Goal: Task Accomplishment & Management: Use online tool/utility

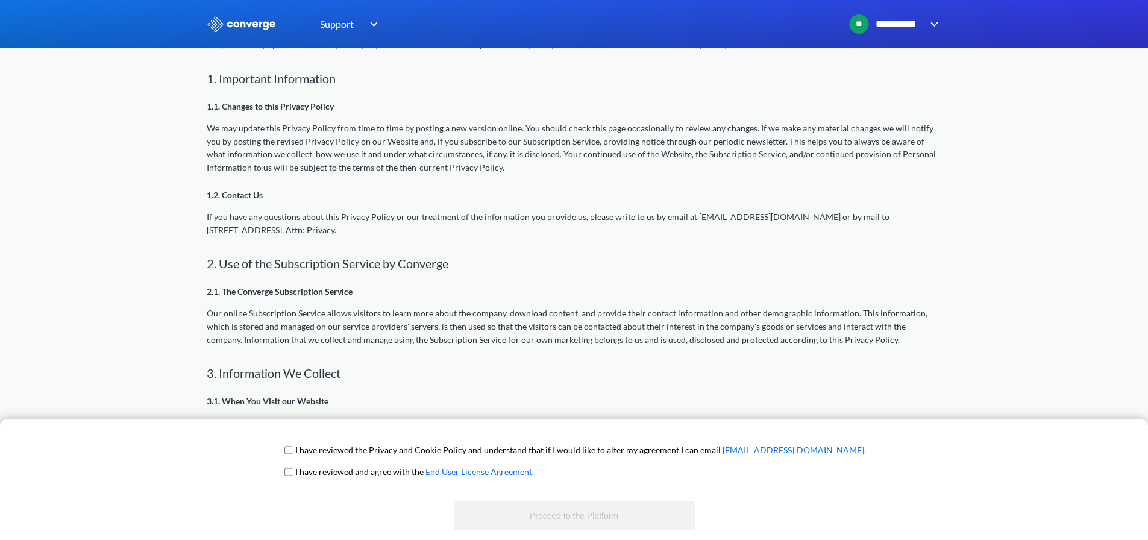
scroll to position [301, 0]
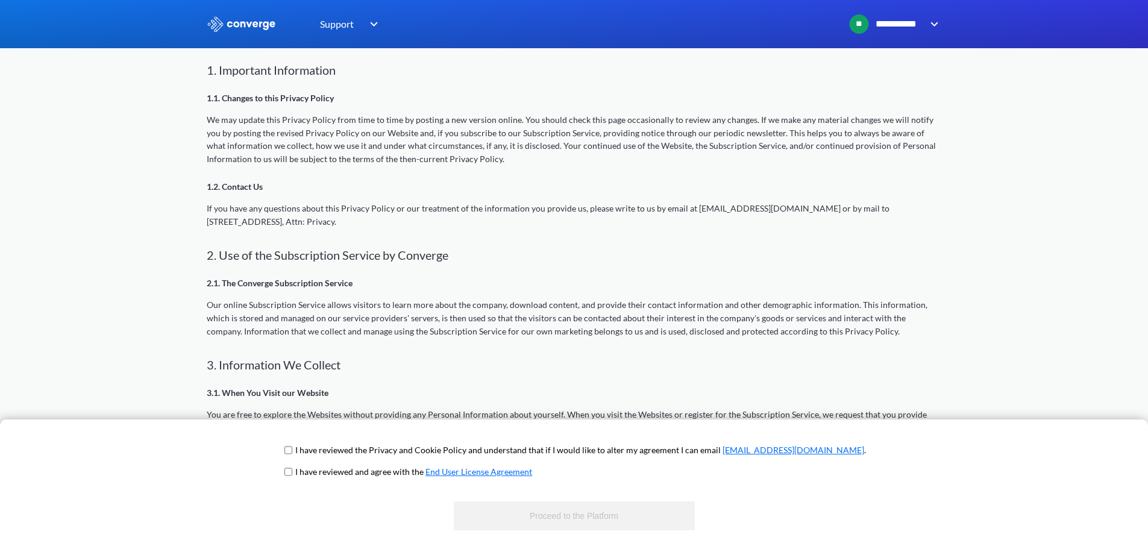
click at [292, 451] on input "checkbox" at bounding box center [288, 450] width 8 height 10
checkbox input "true"
click at [333, 478] on span "I have reviewed and agree with the End User License Agreement" at bounding box center [574, 476] width 584 height 22
click at [292, 475] on input "checkbox" at bounding box center [288, 472] width 8 height 10
checkbox input "true"
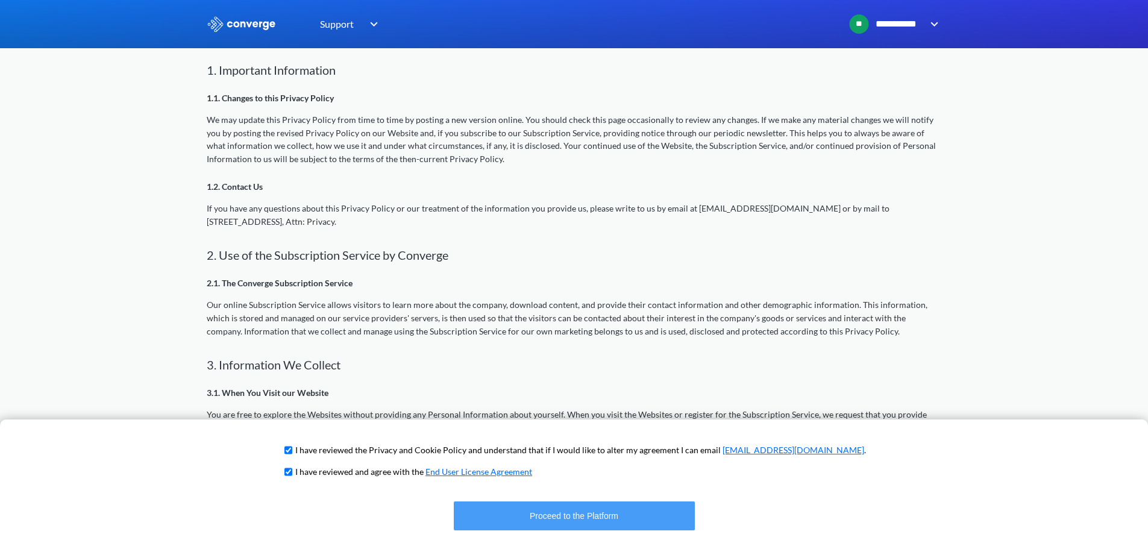
click at [641, 526] on button "Proceed to the Platform" at bounding box center [574, 515] width 241 height 29
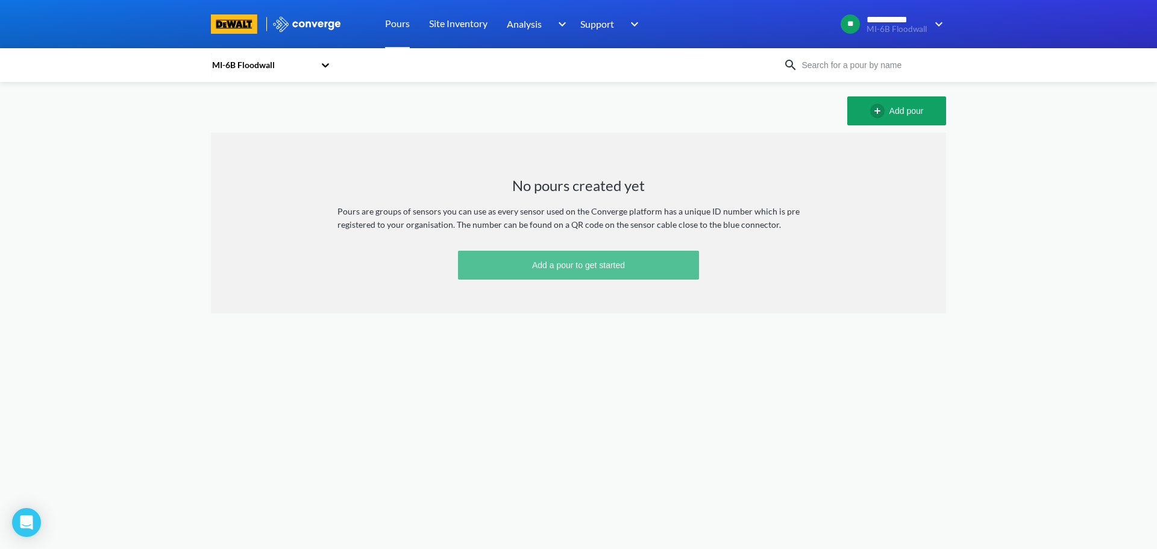
drag, startPoint x: 577, startPoint y: 256, endPoint x: 569, endPoint y: 257, distance: 8.5
click at [576, 263] on button "Add a pour to get started" at bounding box center [578, 265] width 241 height 29
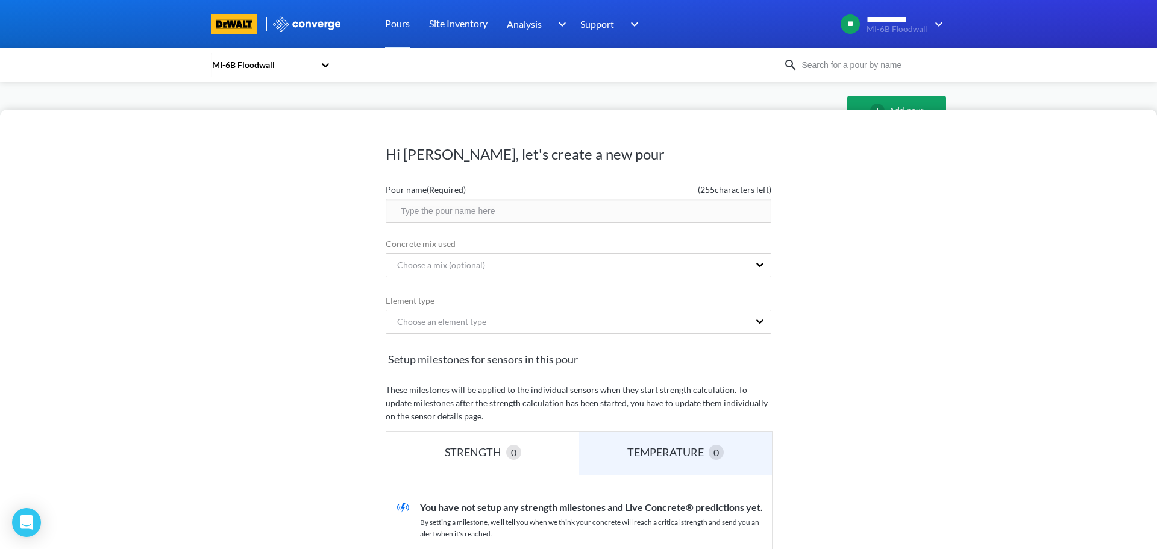
click at [535, 214] on input "text" at bounding box center [579, 211] width 386 height 24
drag, startPoint x: 932, startPoint y: 304, endPoint x: 920, endPoint y: 302, distance: 12.2
click at [932, 304] on div "Hi Dillon, let's create a new pour Pour name (Required) ( 255 characters left) …" at bounding box center [578, 329] width 1157 height 439
click at [558, 210] on input "text" at bounding box center [579, 211] width 386 height 24
type input "F"
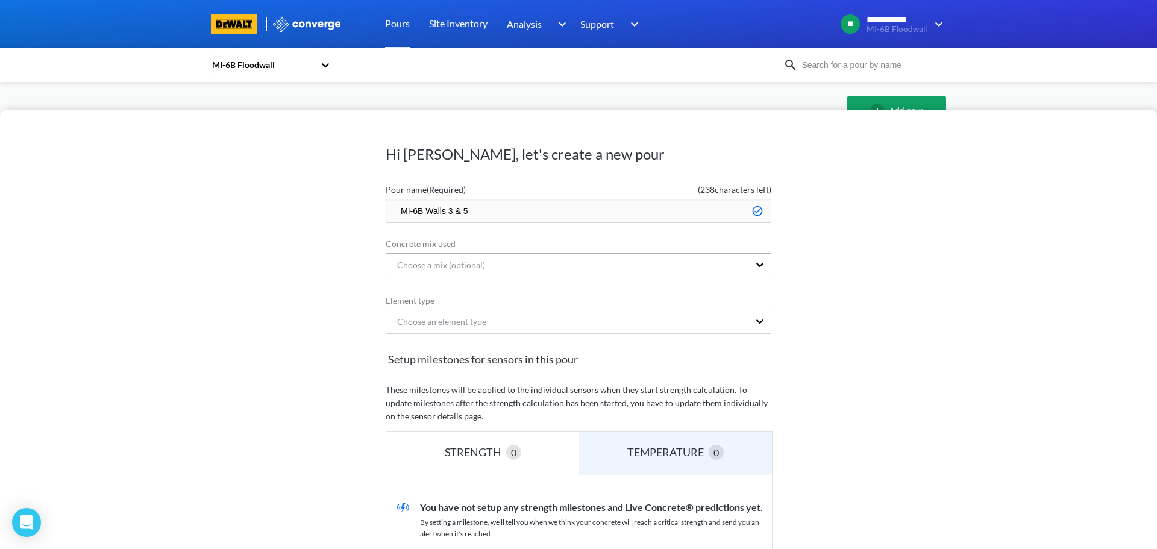
type input "MI-6B Walls 3 & 5"
click at [738, 271] on div "Choose a mix (optional)" at bounding box center [567, 265] width 363 height 23
click at [906, 300] on div "Hi Dillon, let's create a new pour Pour name (Required) ( 238 characters left) …" at bounding box center [578, 329] width 1157 height 439
click at [626, 325] on div "Choose an element type" at bounding box center [567, 321] width 363 height 23
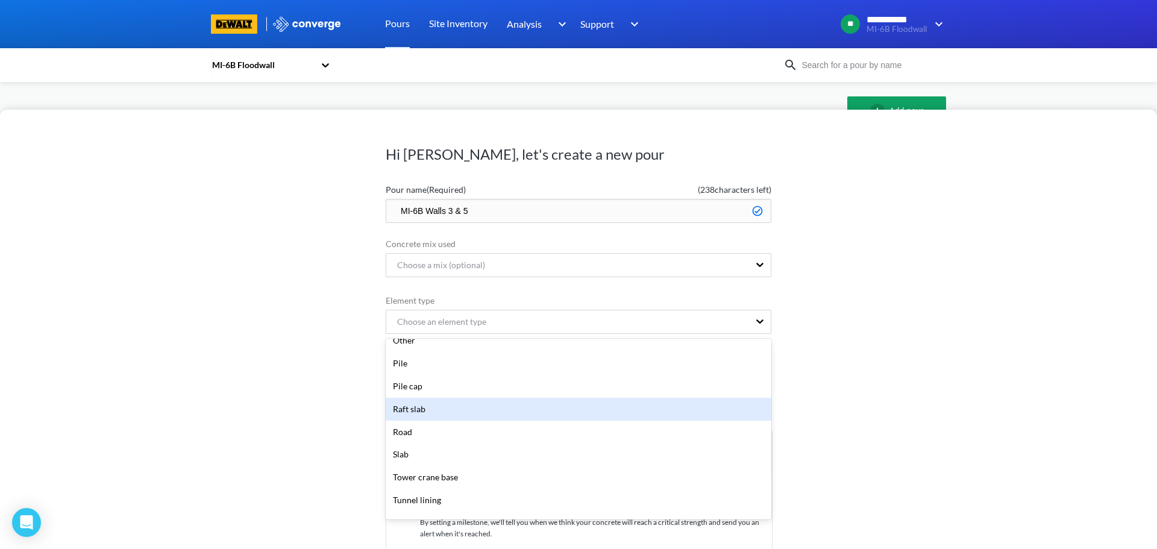
scroll to position [281, 0]
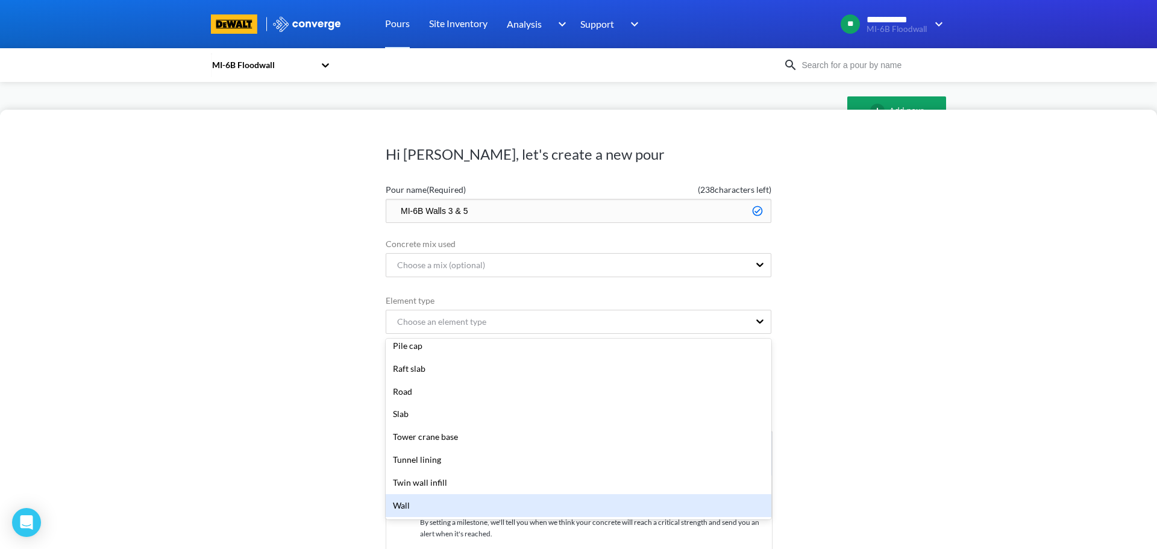
click at [459, 504] on div "Wall" at bounding box center [579, 505] width 386 height 23
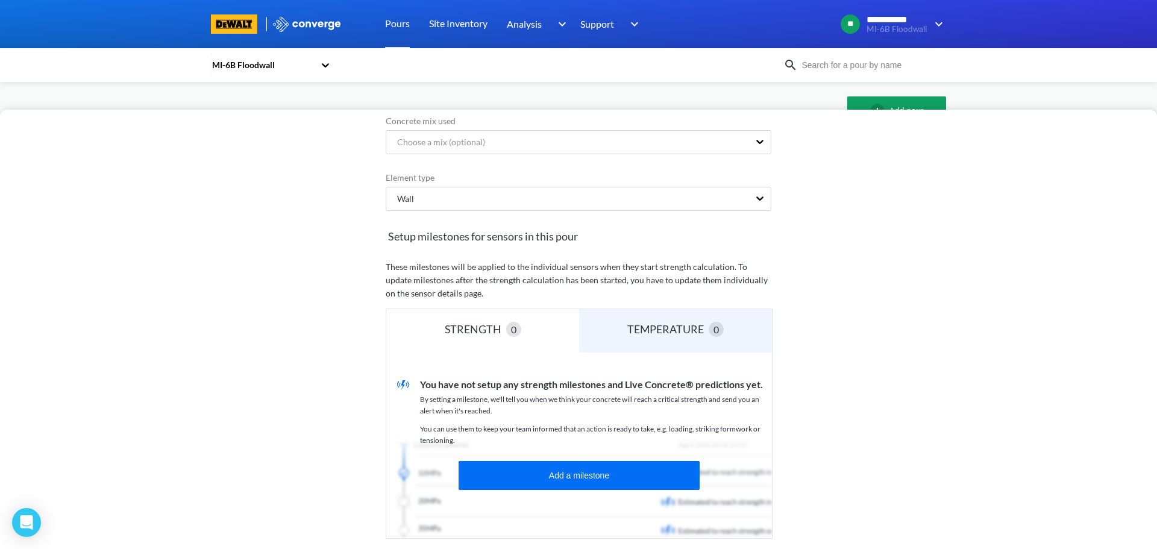
scroll to position [181, 0]
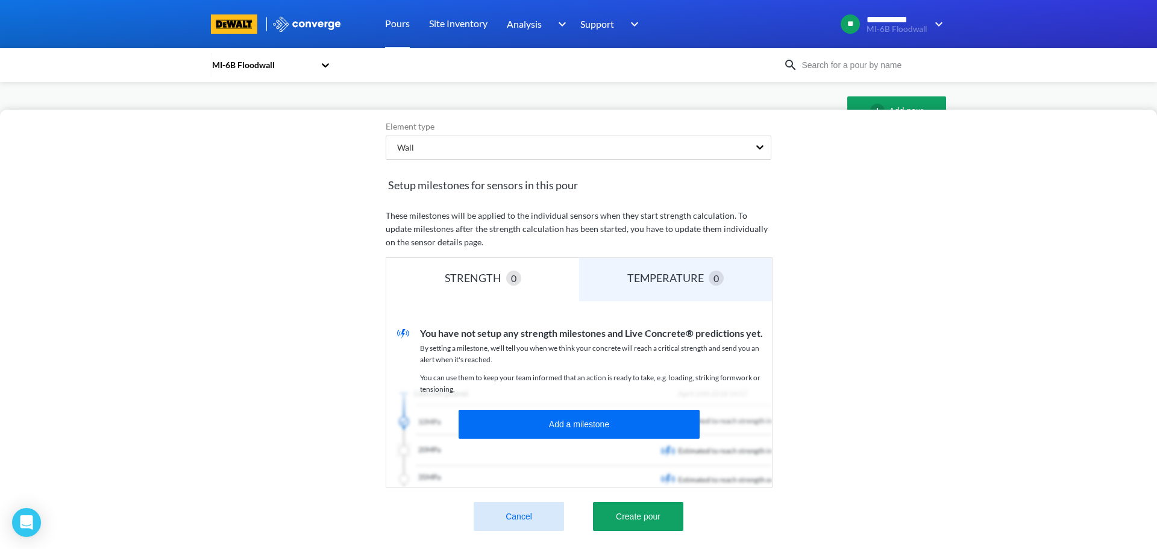
click at [480, 272] on div "STRENGTH" at bounding box center [475, 277] width 61 height 17
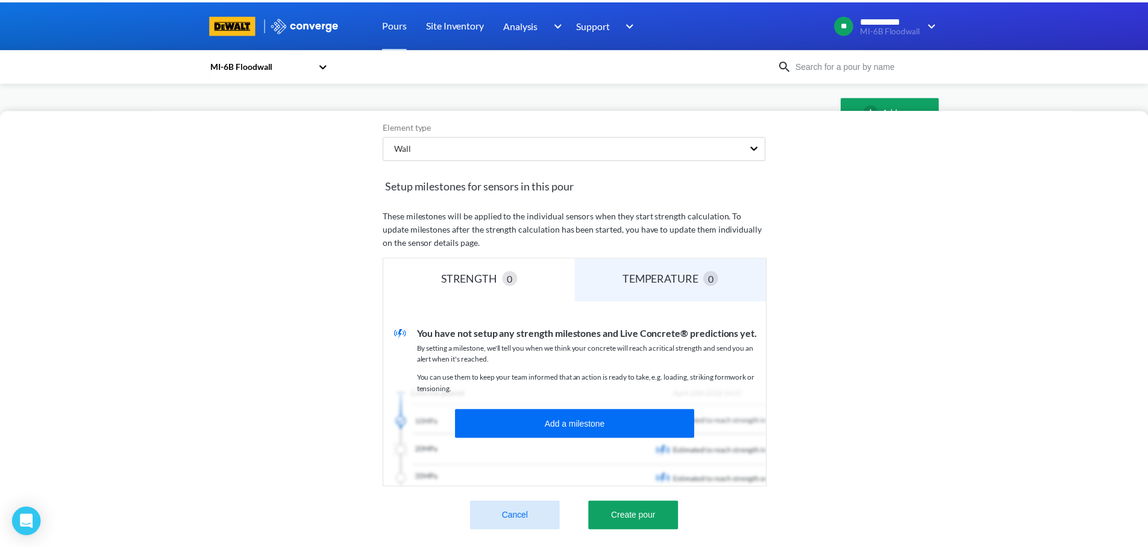
scroll to position [183, 0]
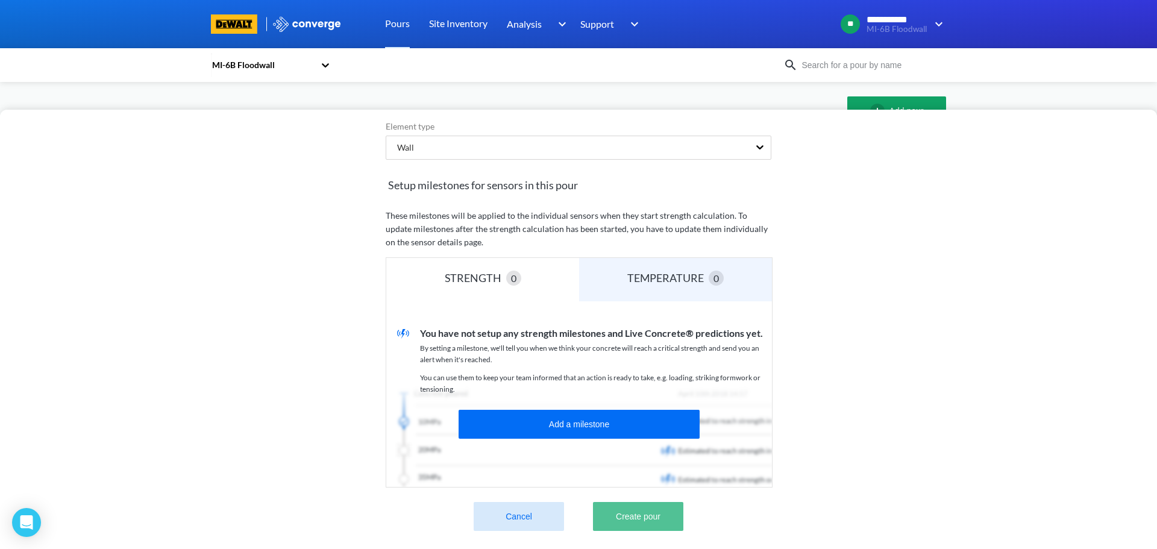
click at [653, 509] on button "Create pour" at bounding box center [638, 516] width 90 height 29
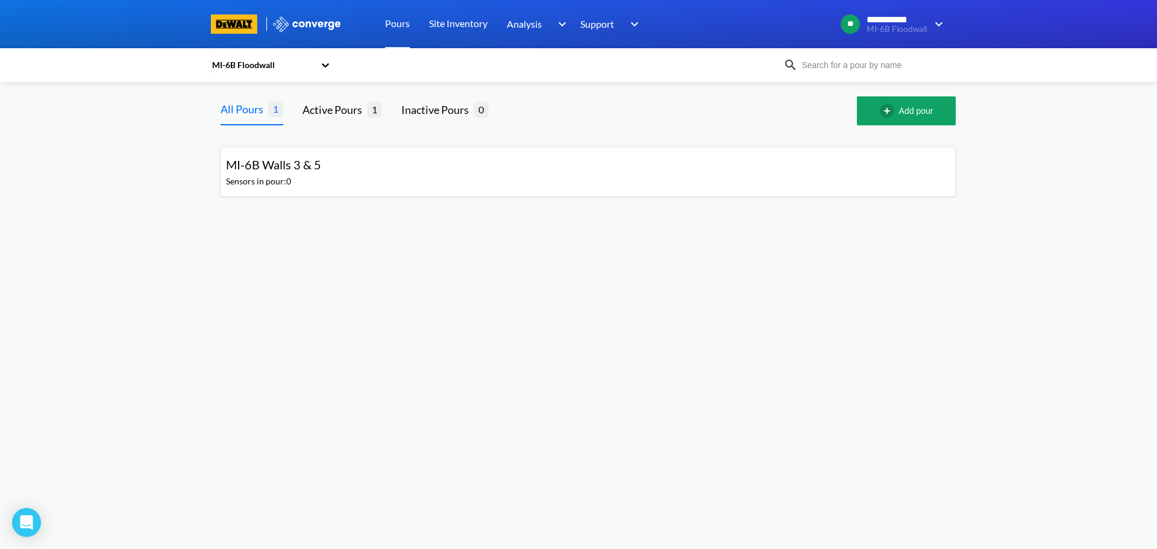
click at [416, 174] on div "MI-6B Walls 3 & 5 Sensors in pour: 0" at bounding box center [588, 171] width 724 height 39
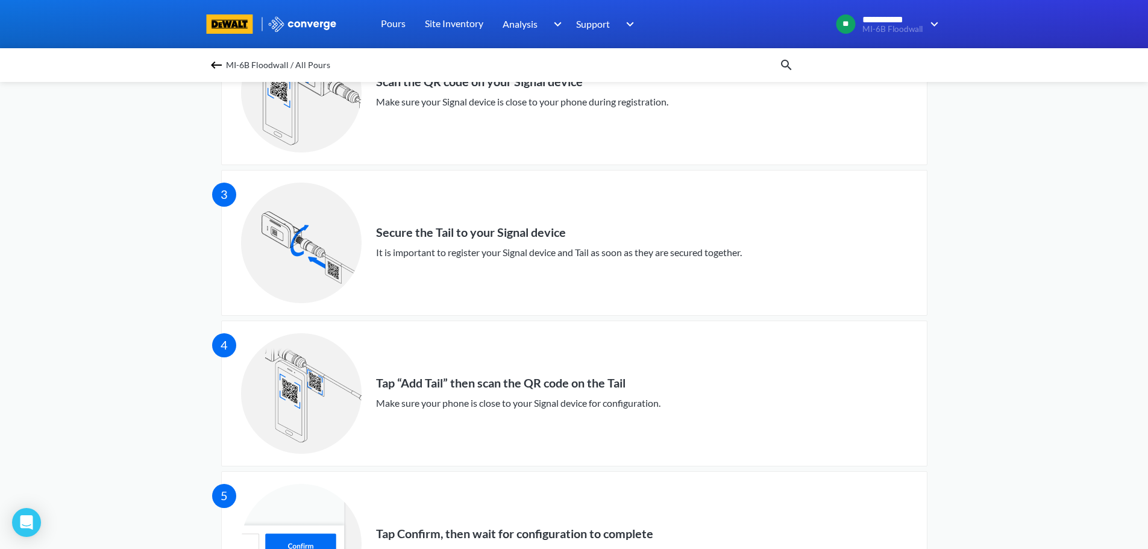
scroll to position [330, 0]
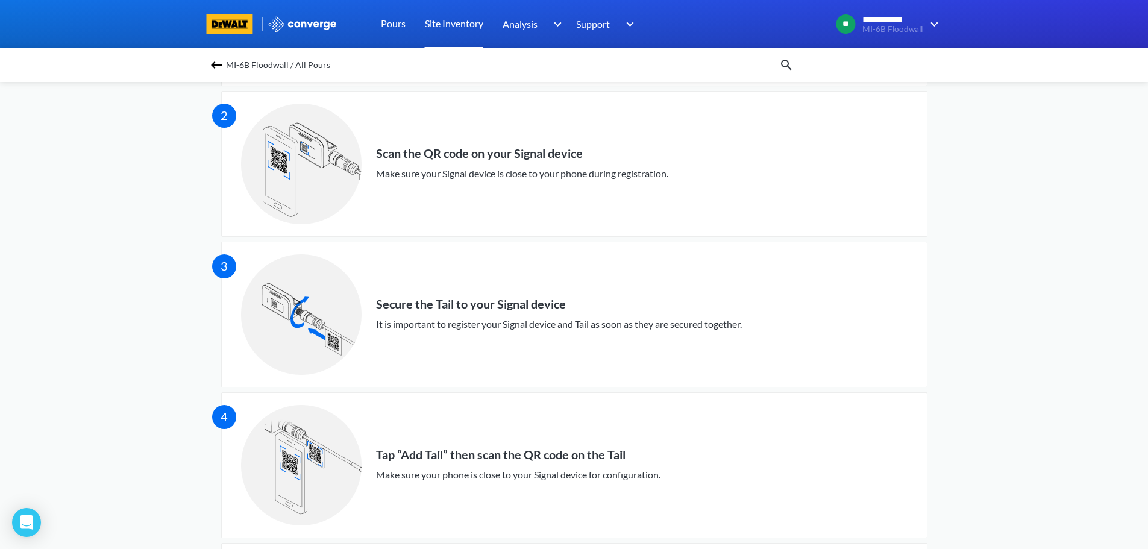
click at [472, 20] on link "Site Inventory" at bounding box center [454, 24] width 58 height 48
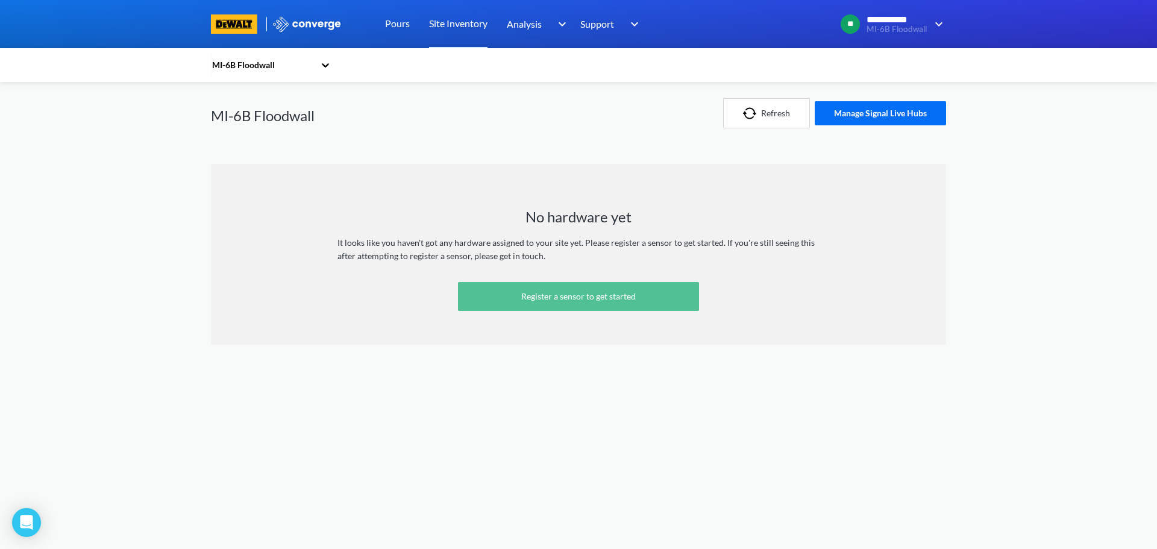
click at [537, 301] on link "Register a sensor to get started" at bounding box center [578, 296] width 241 height 29
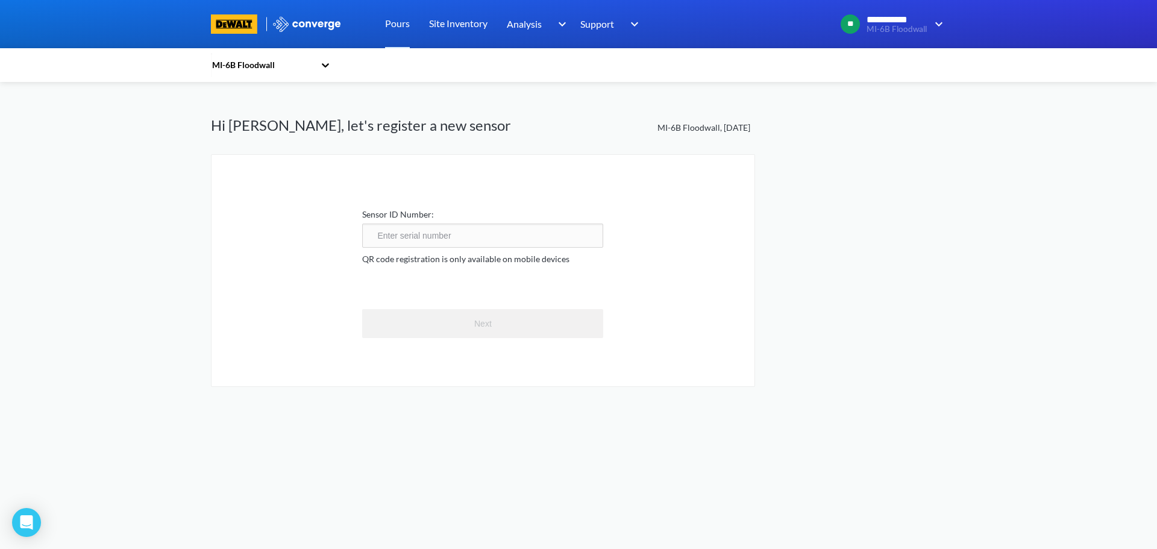
click at [447, 231] on input "text" at bounding box center [482, 236] width 241 height 24
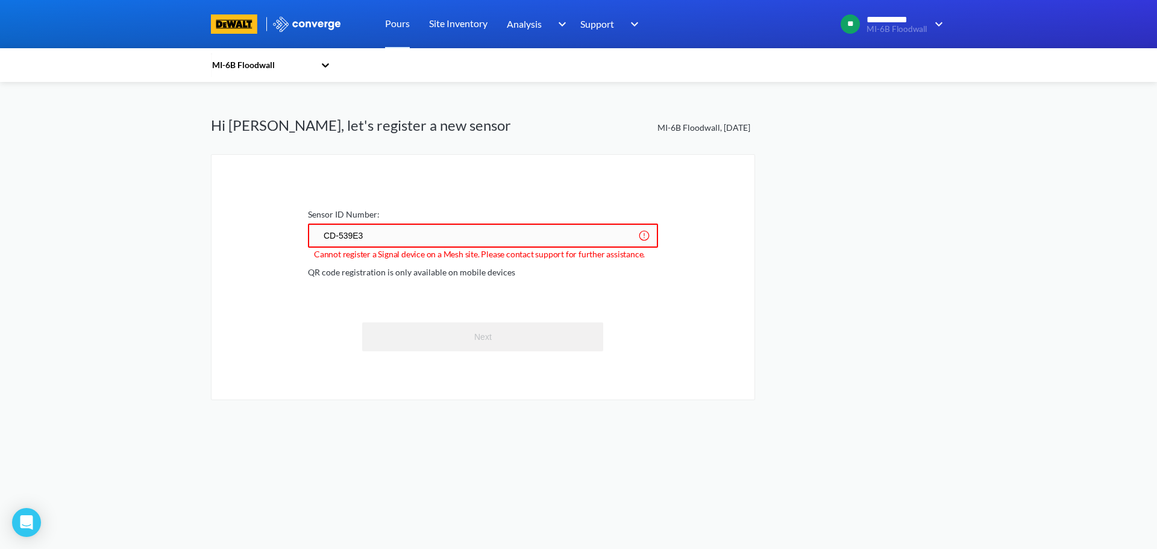
click at [645, 235] on input "CD-539E3" at bounding box center [483, 236] width 350 height 24
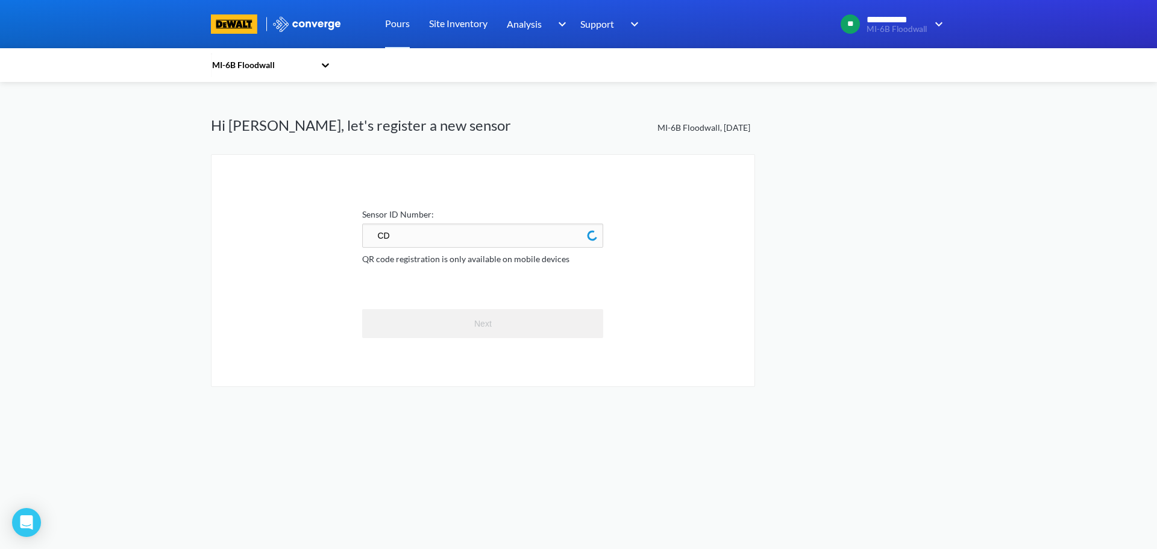
type input "C"
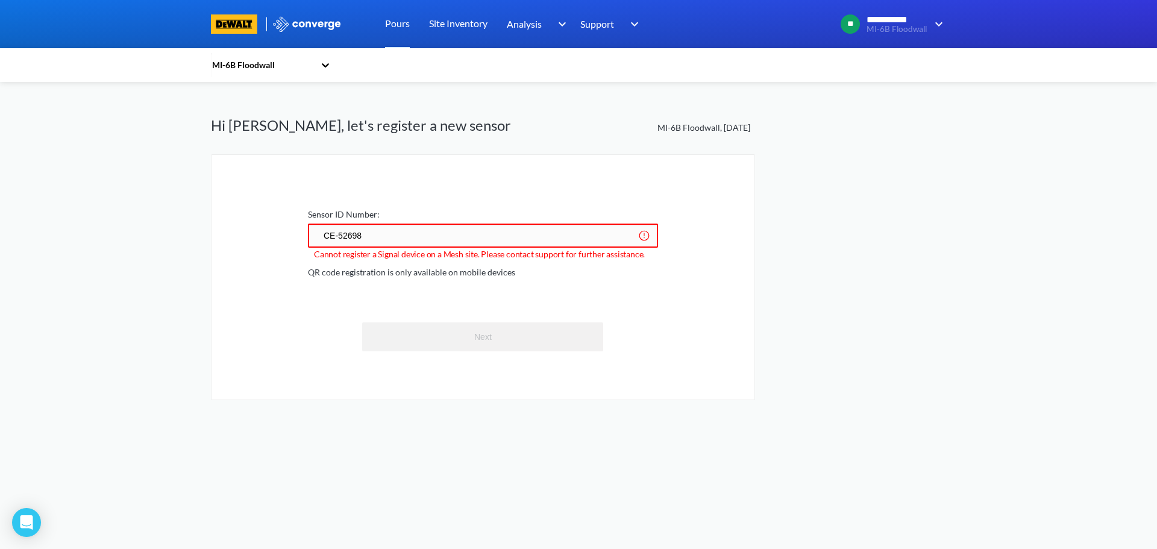
type input "CE-52698"
drag, startPoint x: 647, startPoint y: 254, endPoint x: 312, endPoint y: 260, distance: 335.7
click at [312, 260] on span "Cannot register a Signal device on a Mesh site. Please contact support for furt…" at bounding box center [486, 254] width 356 height 13
copy span "Cannot register a Signal device on a Mesh site. Please contact support for furt…"
click at [460, 19] on link "Site Inventory" at bounding box center [458, 24] width 58 height 48
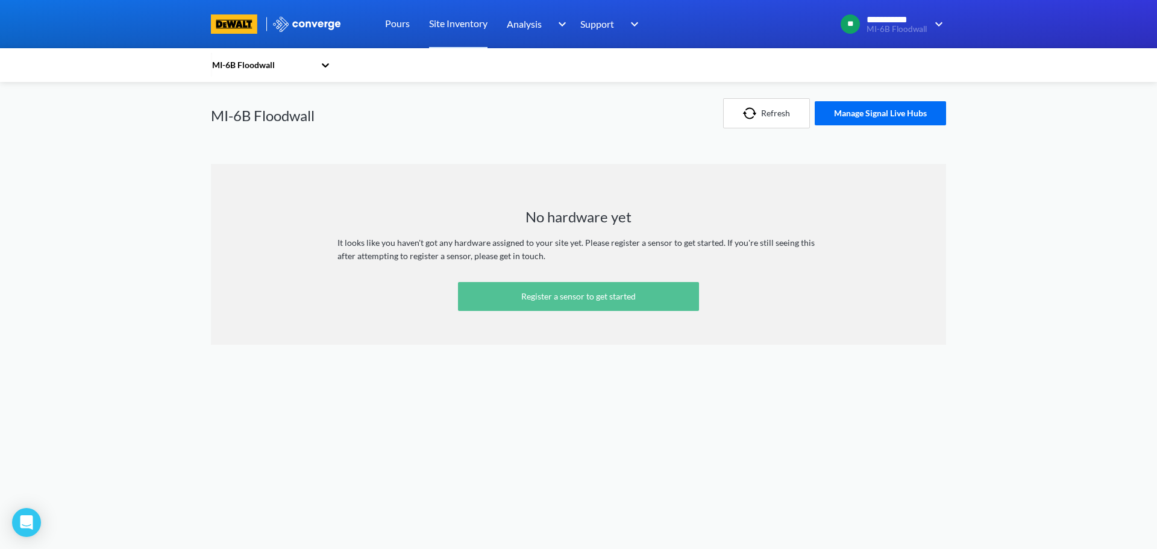
click at [565, 289] on link "Register a sensor to get started" at bounding box center [578, 296] width 241 height 29
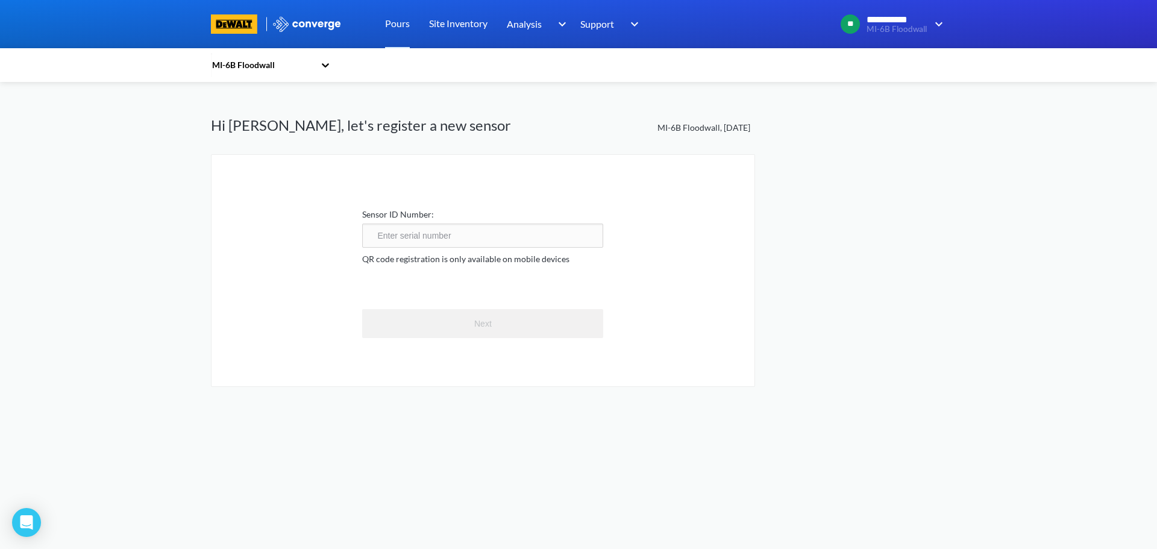
click at [437, 228] on input "text" at bounding box center [482, 236] width 241 height 24
type input "CE-52698"
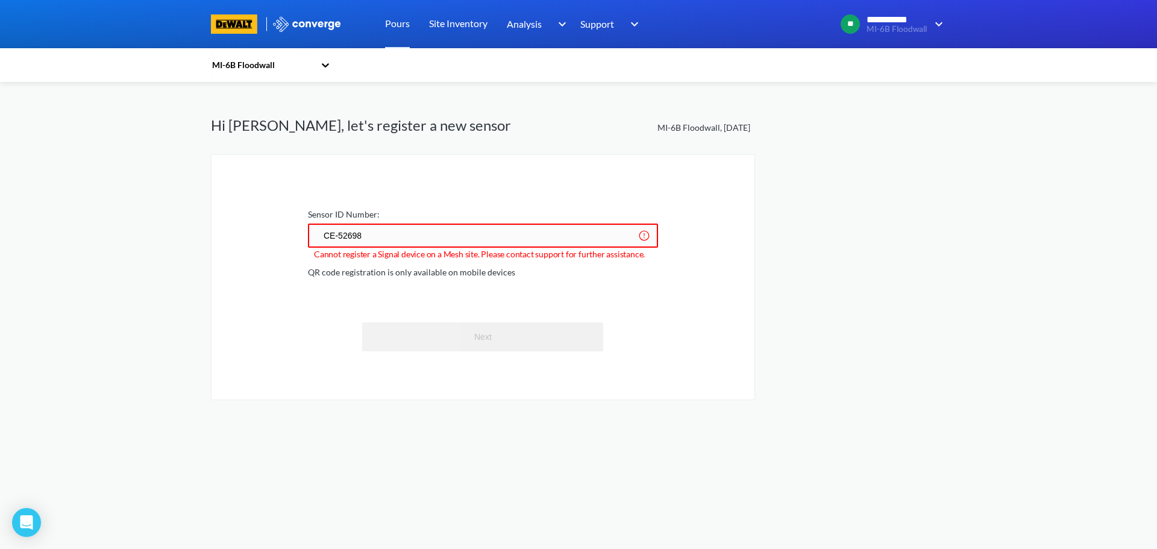
click at [408, 233] on input "CE-52698" at bounding box center [483, 236] width 350 height 24
click at [460, 25] on link "Site Inventory" at bounding box center [458, 24] width 58 height 48
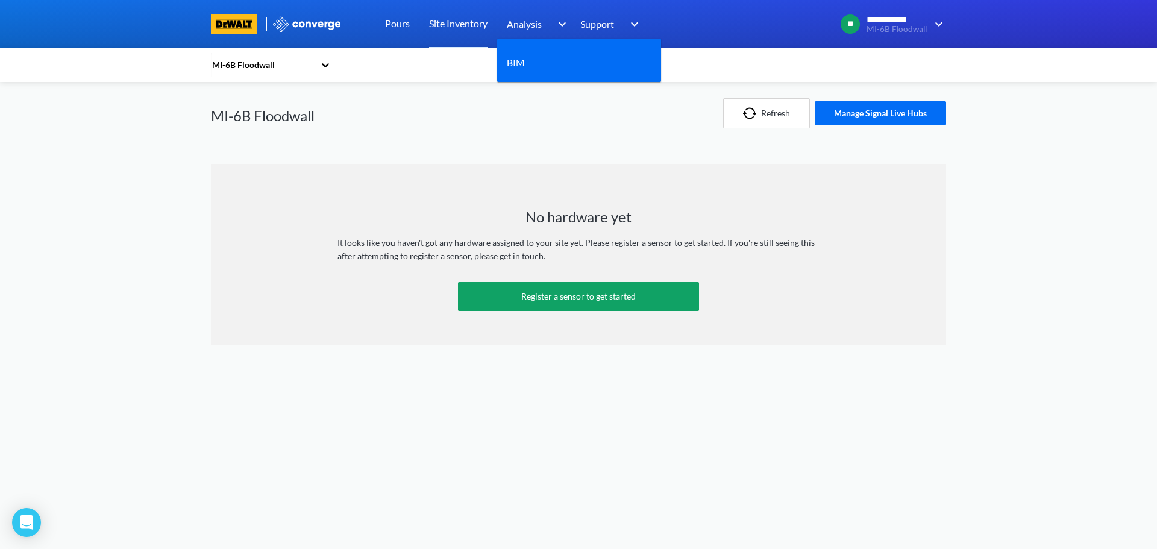
click at [563, 25] on img at bounding box center [559, 24] width 19 height 14
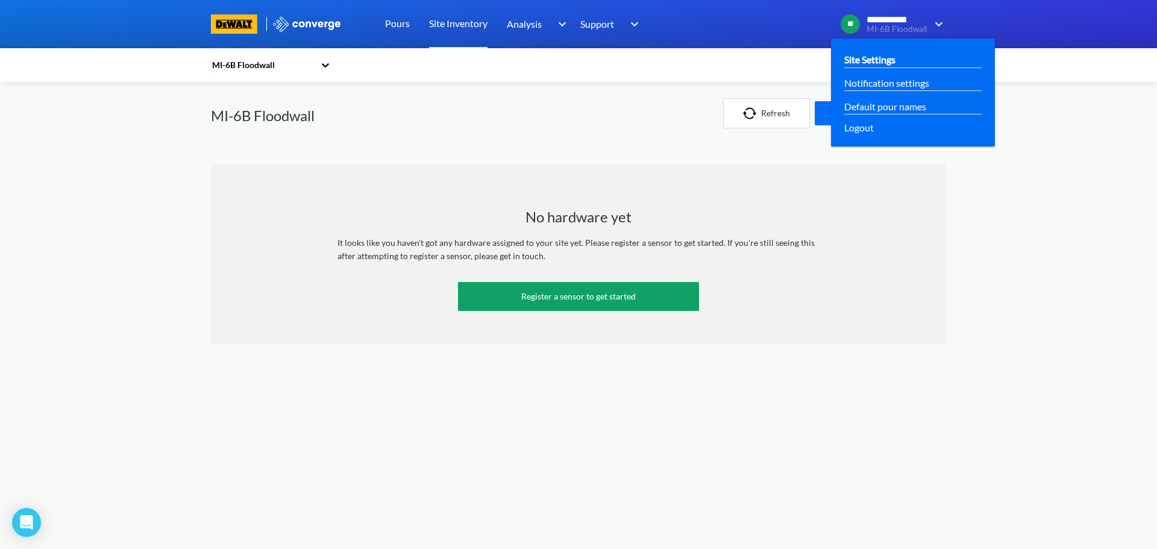
click at [870, 54] on link "Site Settings" at bounding box center [869, 59] width 51 height 15
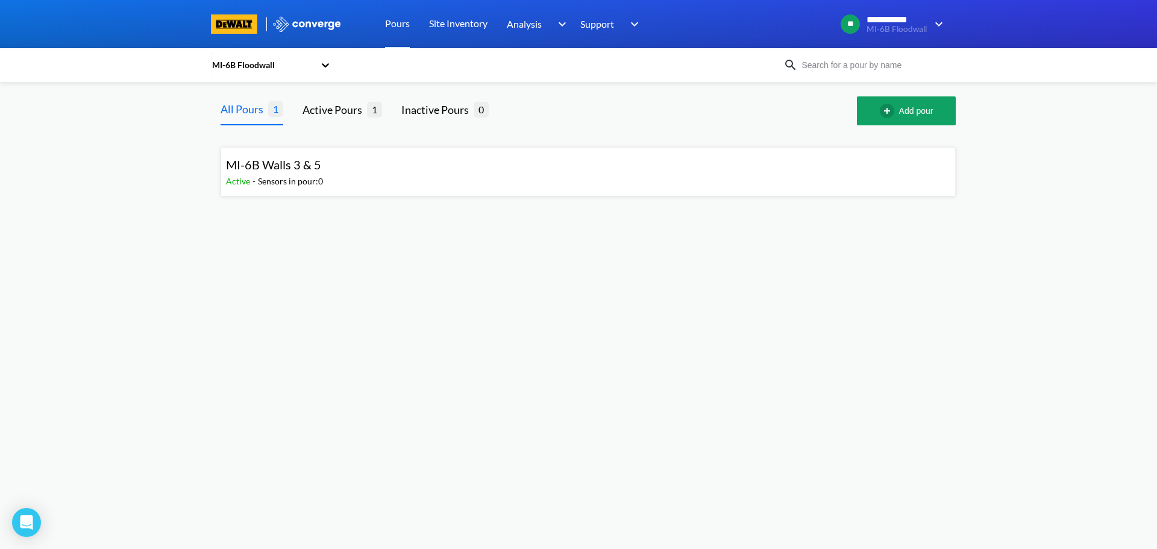
drag, startPoint x: 337, startPoint y: 163, endPoint x: 303, endPoint y: 163, distance: 33.7
click at [303, 163] on span "MI-6B Walls 3 & 5" at bounding box center [273, 164] width 95 height 14
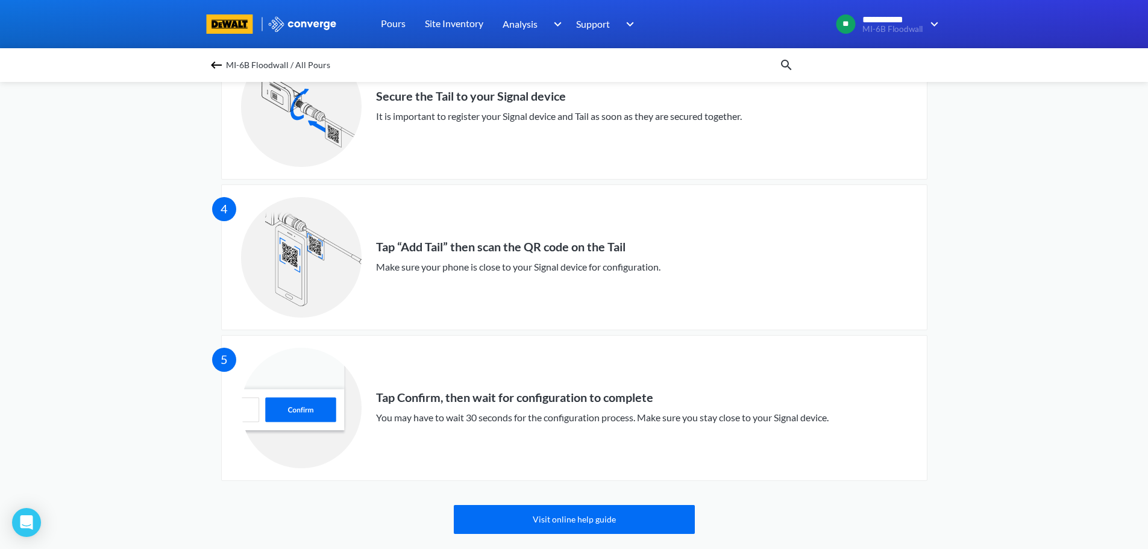
scroll to position [571, 0]
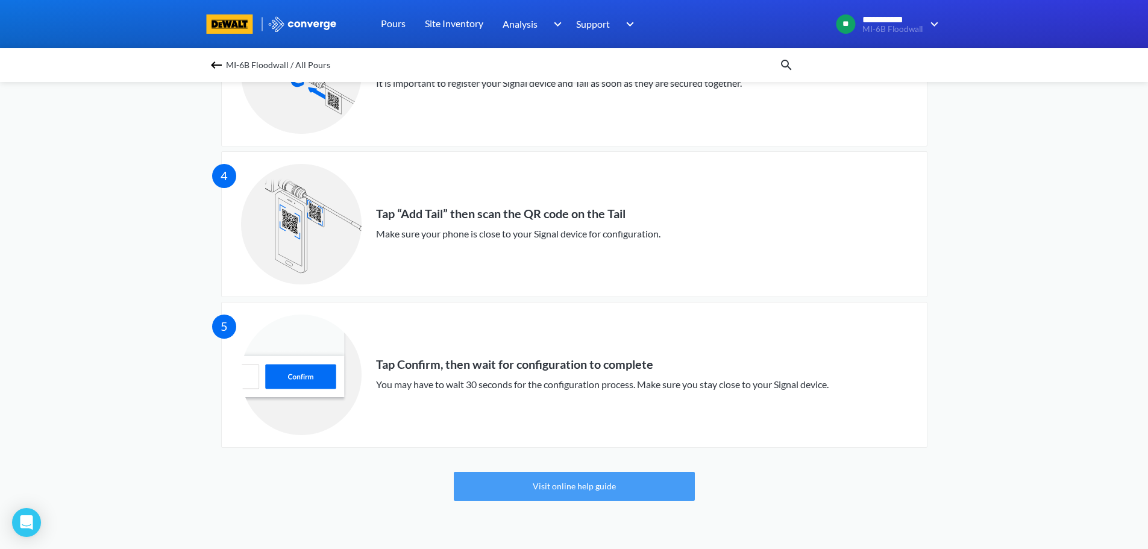
click at [581, 493] on link "Visit online help guide" at bounding box center [574, 486] width 241 height 29
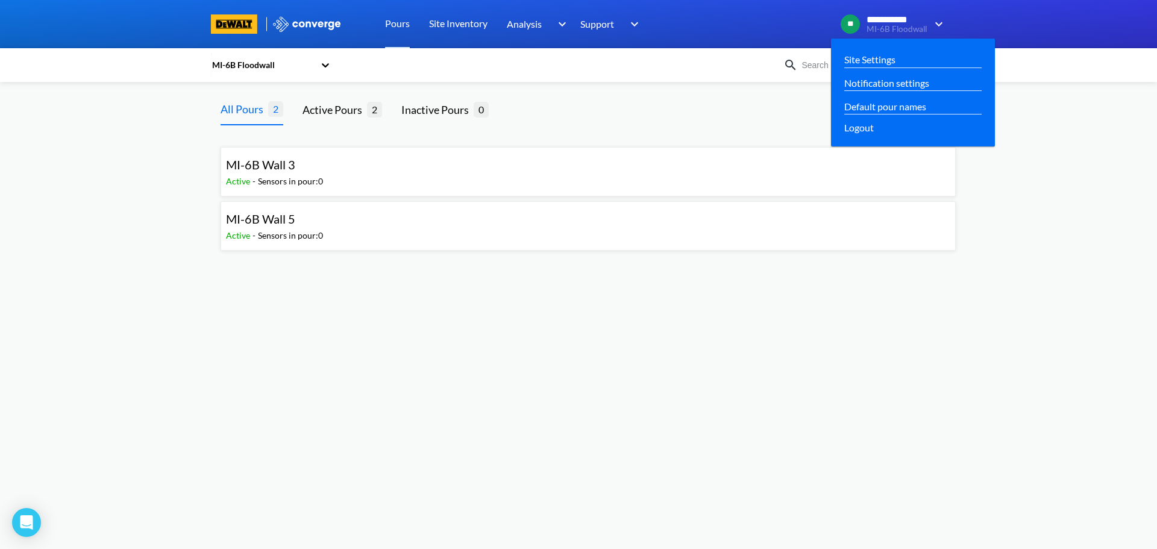
click at [925, 20] on span "**********" at bounding box center [896, 19] width 60 height 11
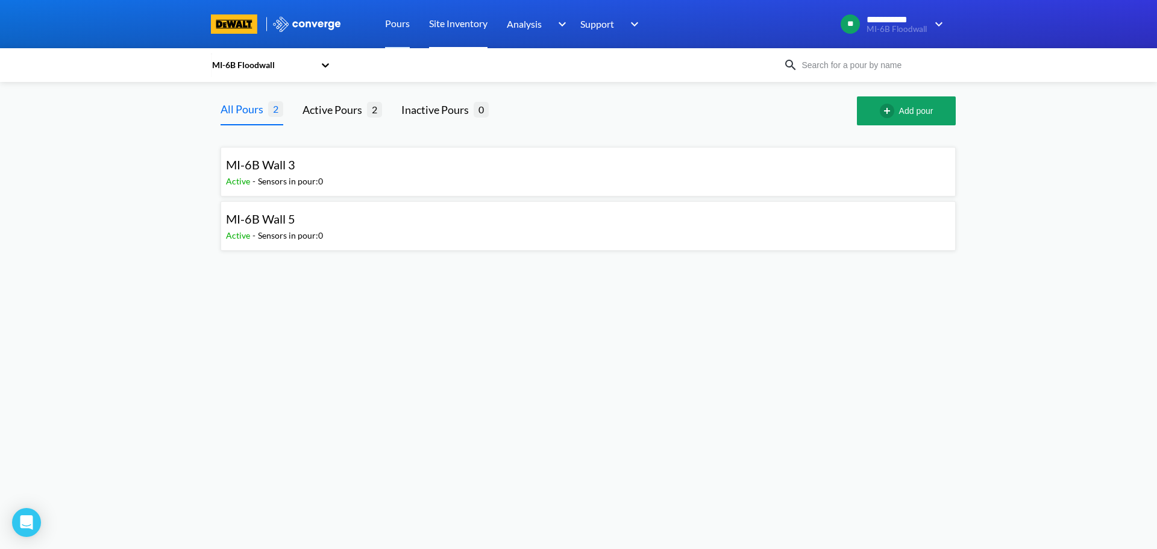
click at [470, 19] on link "Site Inventory" at bounding box center [458, 24] width 58 height 48
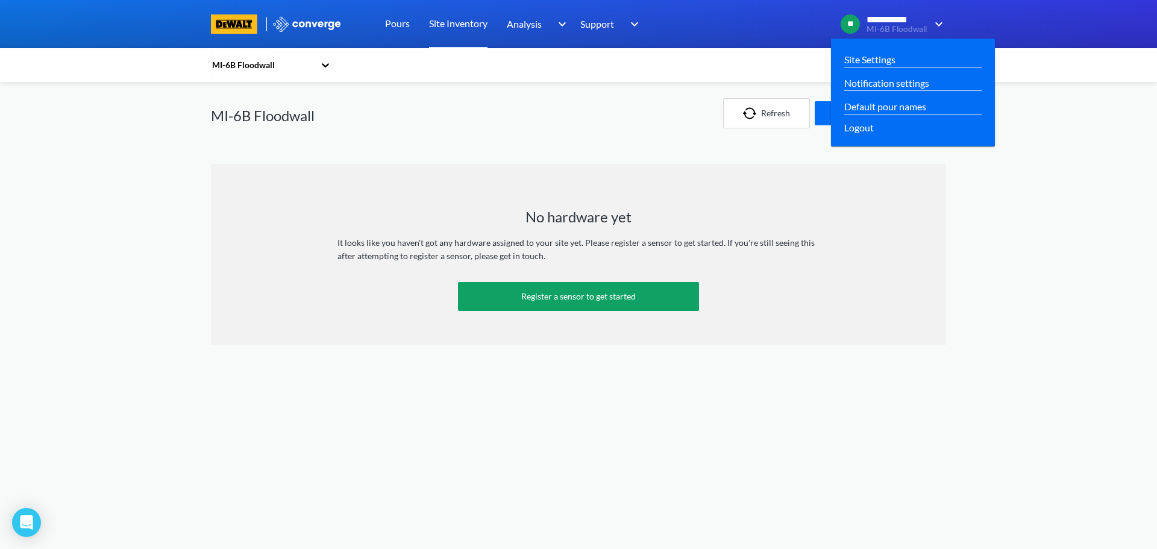
click at [903, 18] on span "**********" at bounding box center [896, 19] width 60 height 11
click at [856, 23] on span "**" at bounding box center [850, 23] width 19 height 19
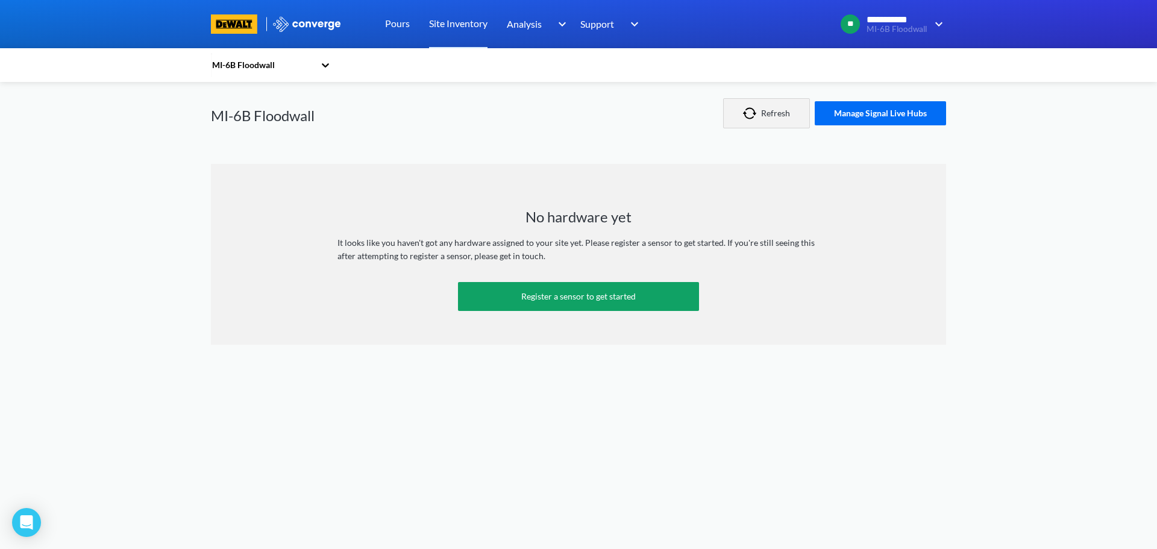
click at [772, 121] on button "Refresh" at bounding box center [766, 113] width 87 height 30
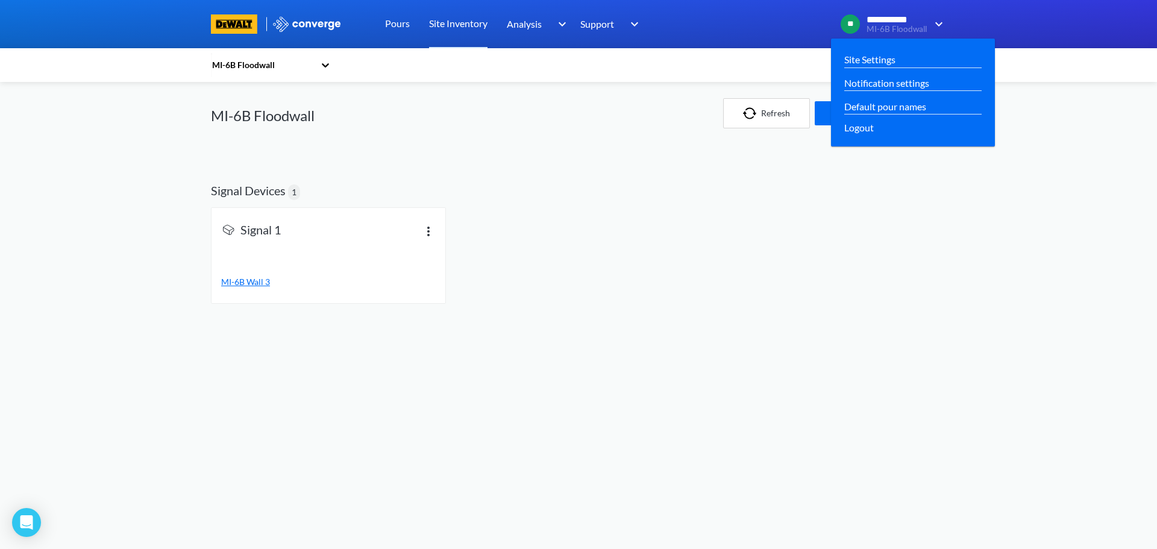
click at [921, 22] on span "**********" at bounding box center [896, 19] width 60 height 11
click at [865, 54] on link "Site Settings" at bounding box center [869, 59] width 51 height 15
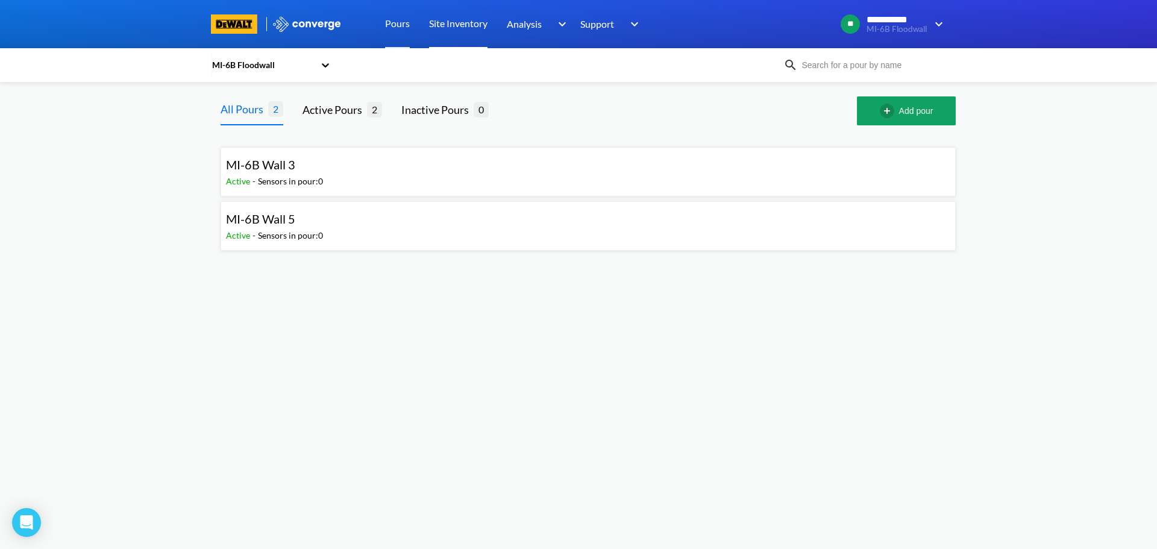
click at [465, 23] on link "Site Inventory" at bounding box center [458, 24] width 58 height 48
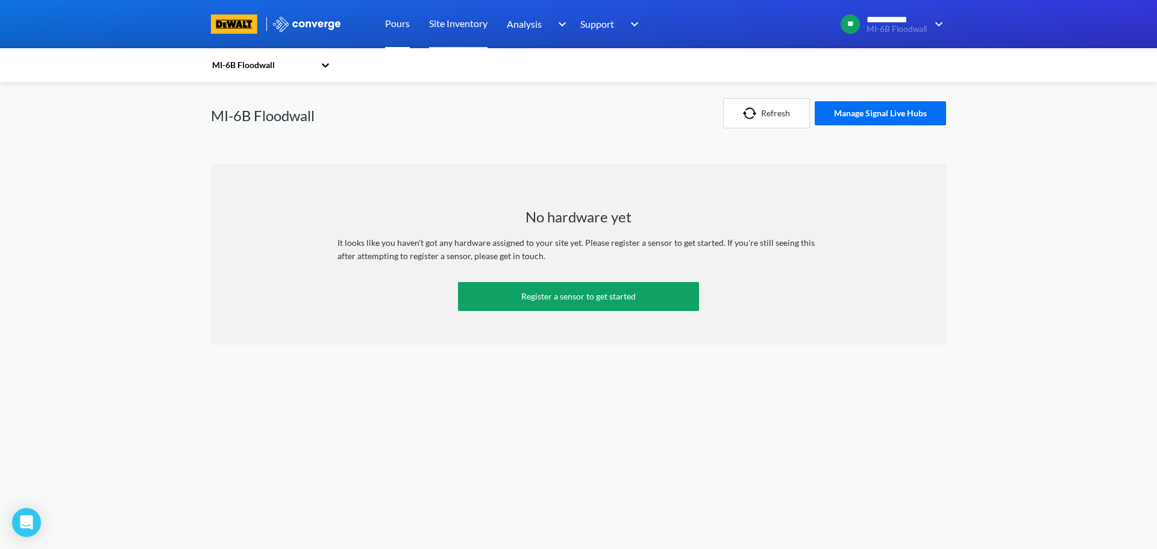
click at [398, 25] on link "Pours" at bounding box center [397, 24] width 25 height 48
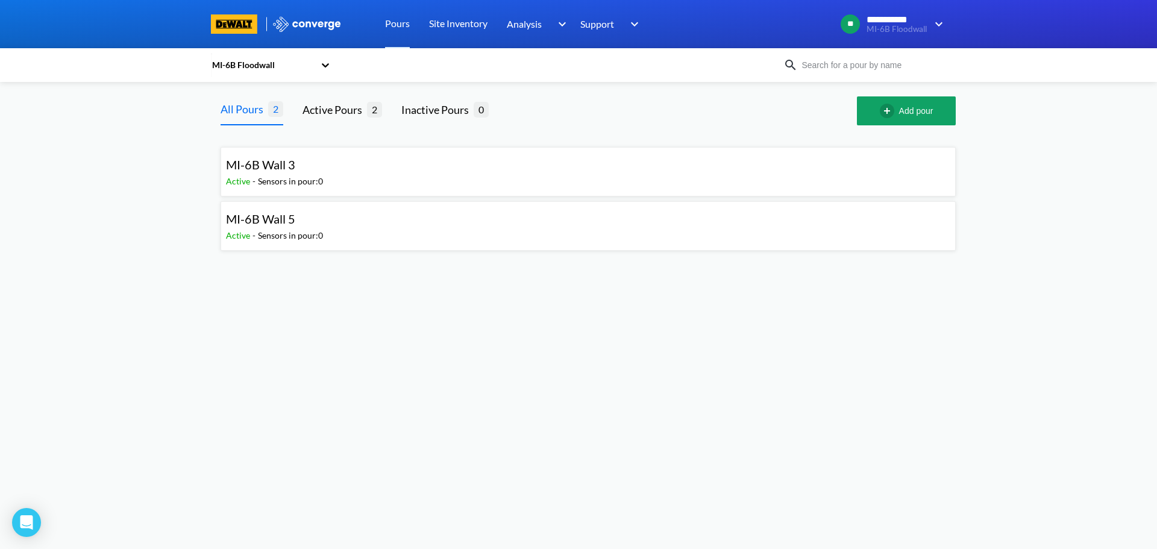
click at [327, 67] on icon at bounding box center [325, 65] width 12 height 12
click at [276, 98] on div "MI-6B Floodwall" at bounding box center [271, 97] width 121 height 23
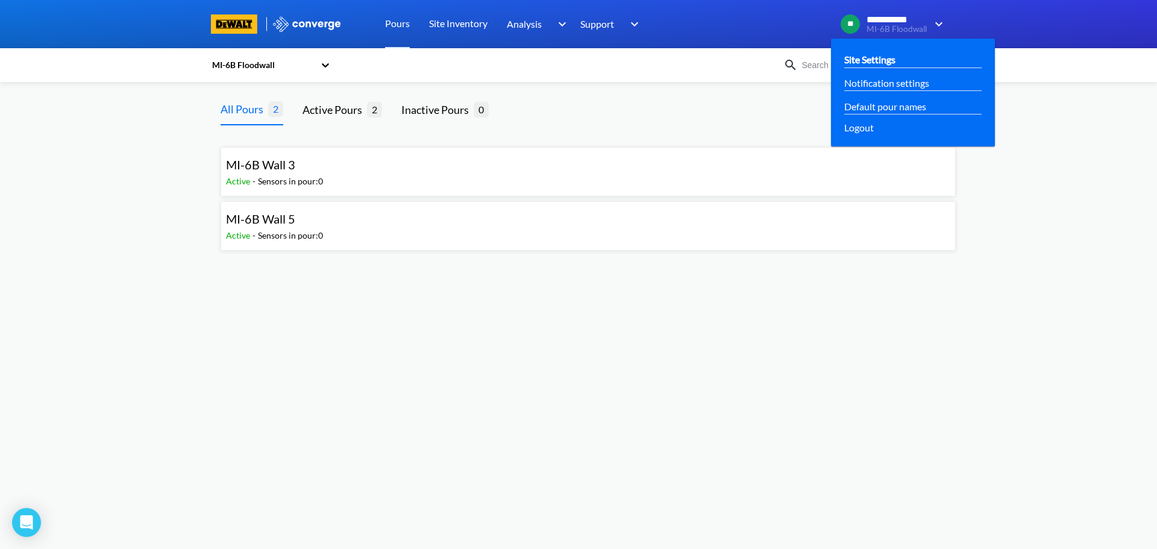
click at [884, 52] on link "Site Settings" at bounding box center [869, 59] width 51 height 15
click at [869, 57] on link "Site Settings" at bounding box center [869, 59] width 51 height 15
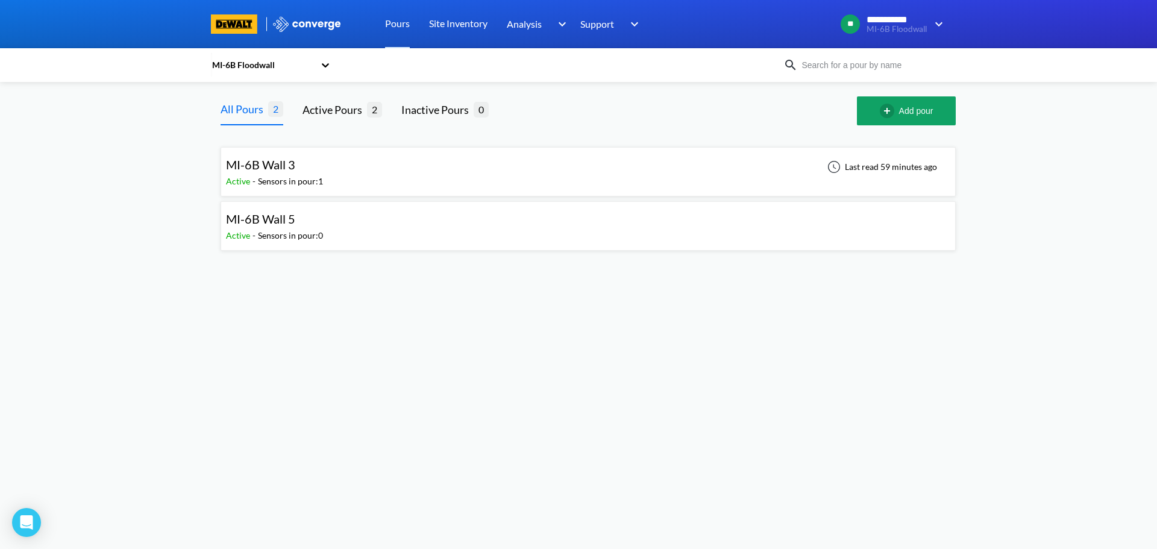
click at [319, 67] on icon at bounding box center [325, 65] width 12 height 12
click at [446, 67] on div "MI-6B Floodwall" at bounding box center [497, 65] width 572 height 28
click at [392, 172] on div "MI-6B Wall 3 Active - Sensors in pour: 1 Last read 59 minutes ago" at bounding box center [588, 171] width 724 height 39
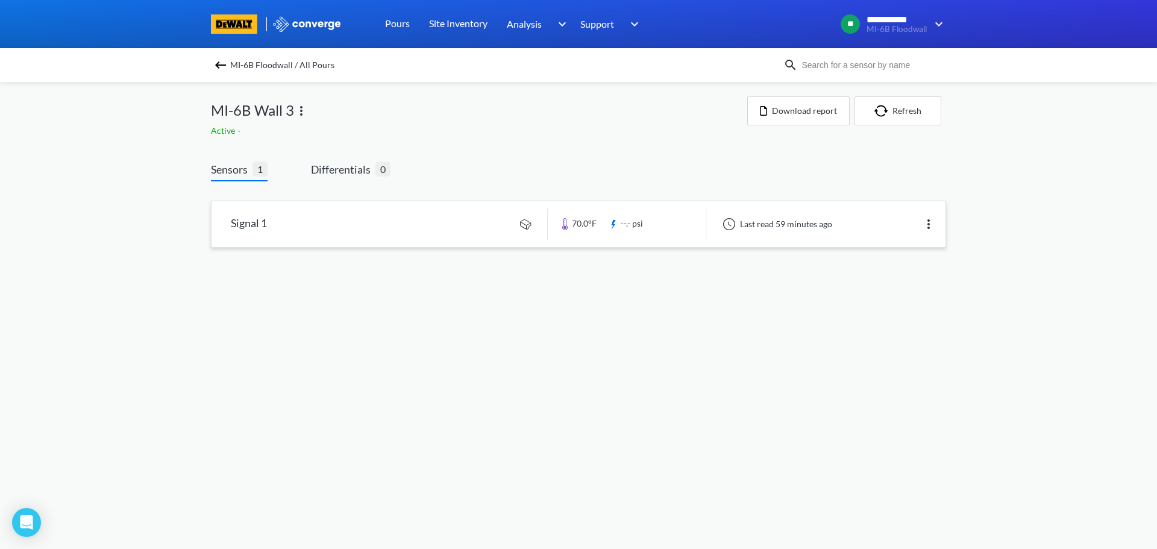
click at [619, 228] on link at bounding box center [578, 224] width 734 height 46
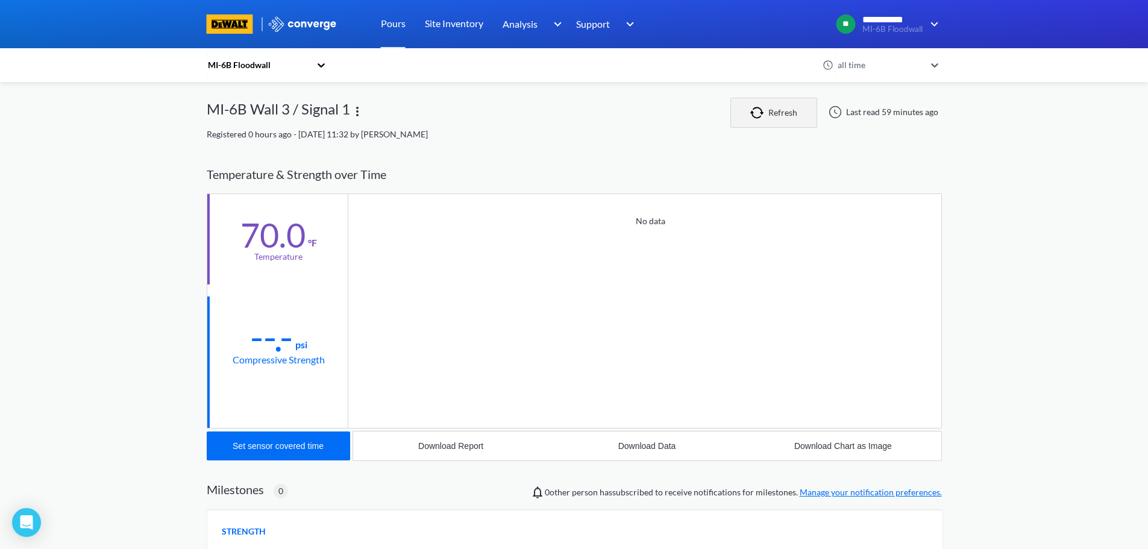
click at [771, 109] on button "Refresh" at bounding box center [773, 113] width 87 height 30
click at [938, 67] on icon at bounding box center [934, 65] width 7 height 4
click at [1037, 117] on div "**********" at bounding box center [574, 372] width 1148 height 744
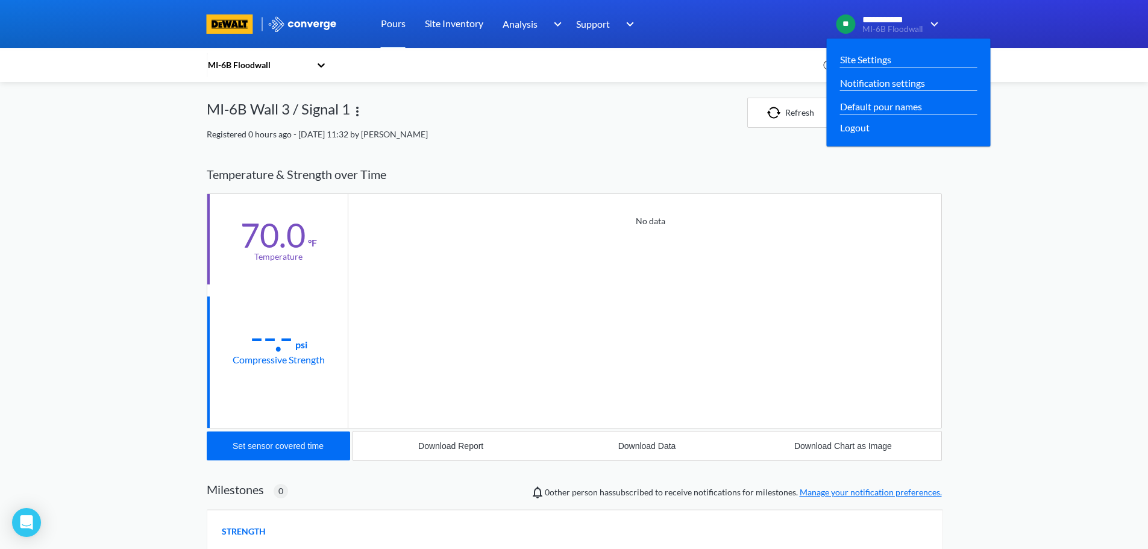
click at [851, 19] on span "**" at bounding box center [845, 23] width 19 height 19
click at [898, 20] on span "**********" at bounding box center [892, 19] width 60 height 11
click at [872, 20] on span "**********" at bounding box center [892, 19] width 60 height 11
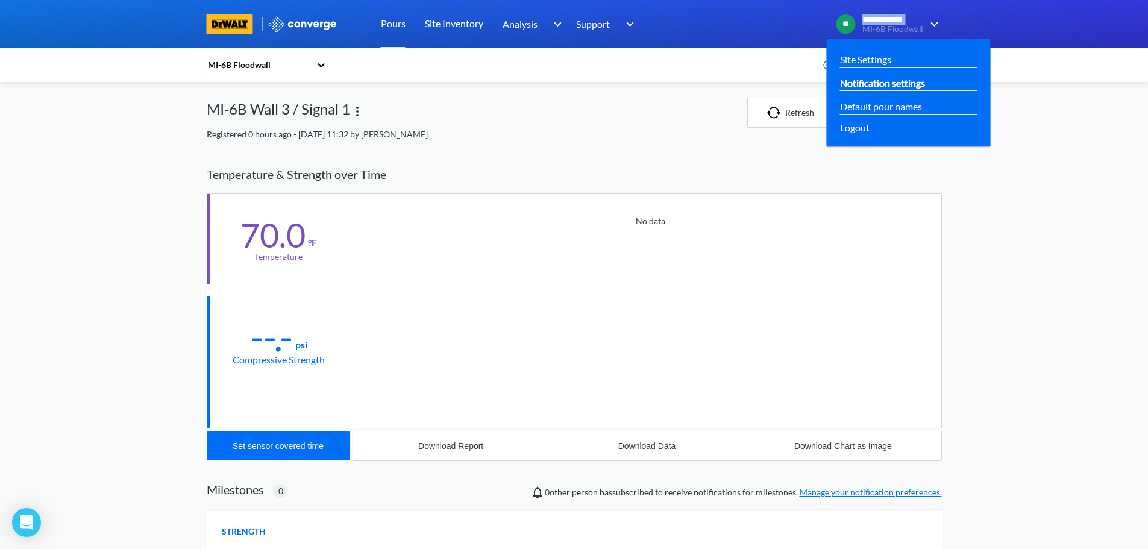
click at [888, 89] on link "Notification settings" at bounding box center [882, 82] width 85 height 15
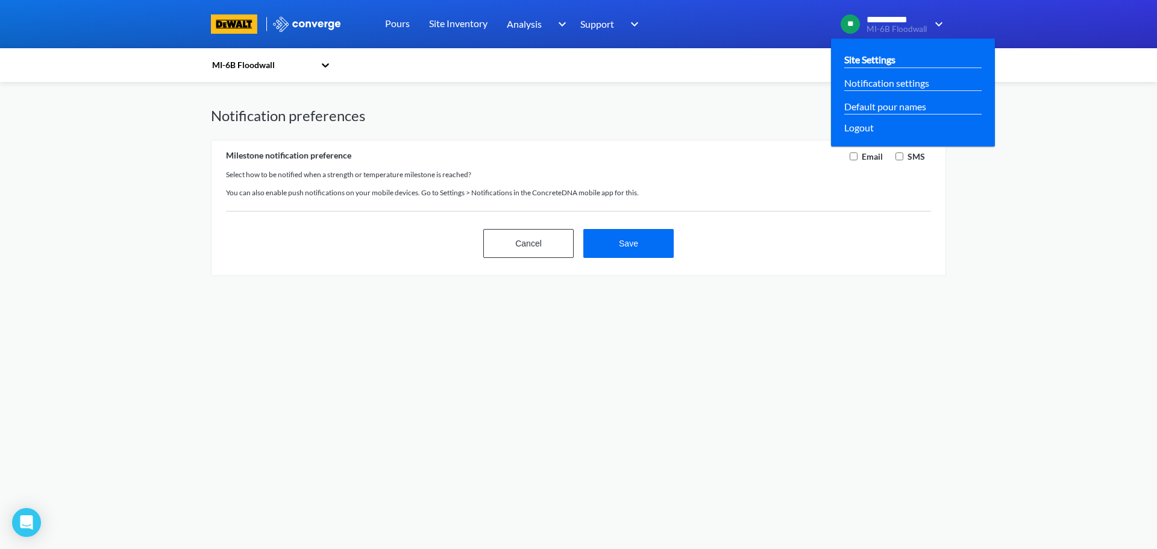
click at [900, 60] on div "Site Settings" at bounding box center [912, 59] width 137 height 15
click at [871, 63] on link "Site Settings" at bounding box center [869, 59] width 51 height 15
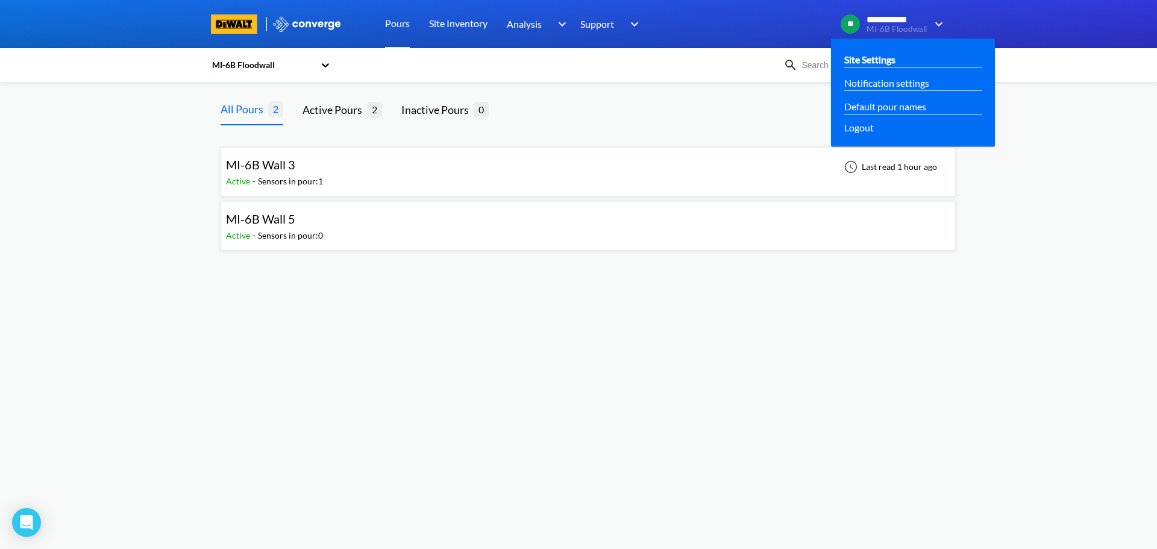
click at [865, 63] on link "Site Settings" at bounding box center [869, 59] width 51 height 15
